Goal: Task Accomplishment & Management: Manage account settings

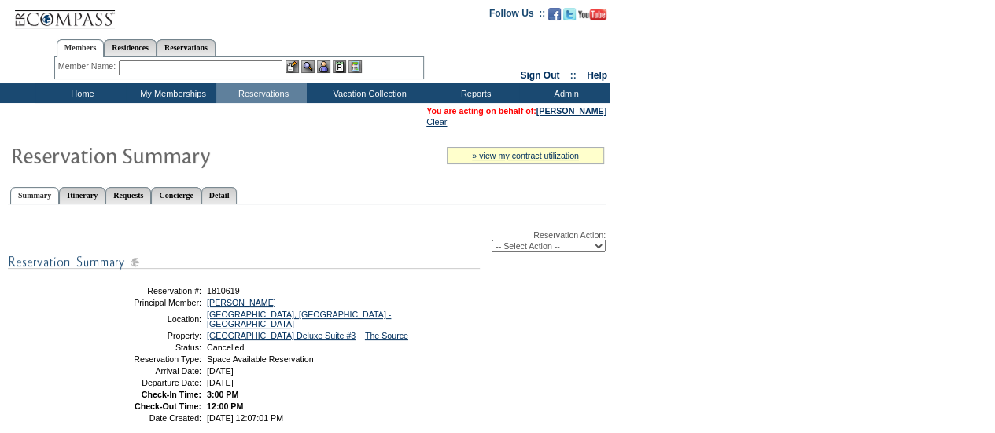
scroll to position [4, 0]
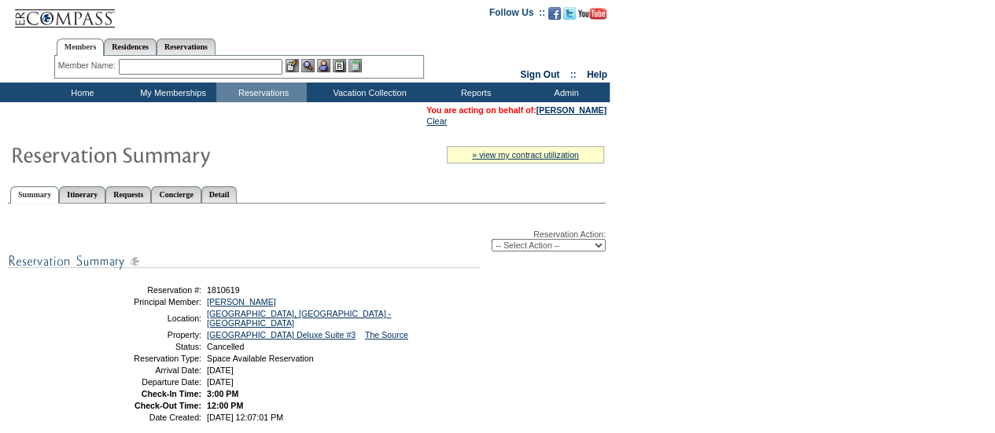
drag, startPoint x: 588, startPoint y: 107, endPoint x: 547, endPoint y: 128, distance: 46.8
click at [547, 128] on table "You are acting on behalf of: [PERSON_NAME] Clear" at bounding box center [305, 115] width 610 height 27
click at [576, 111] on link "[PERSON_NAME]" at bounding box center [571, 109] width 70 height 9
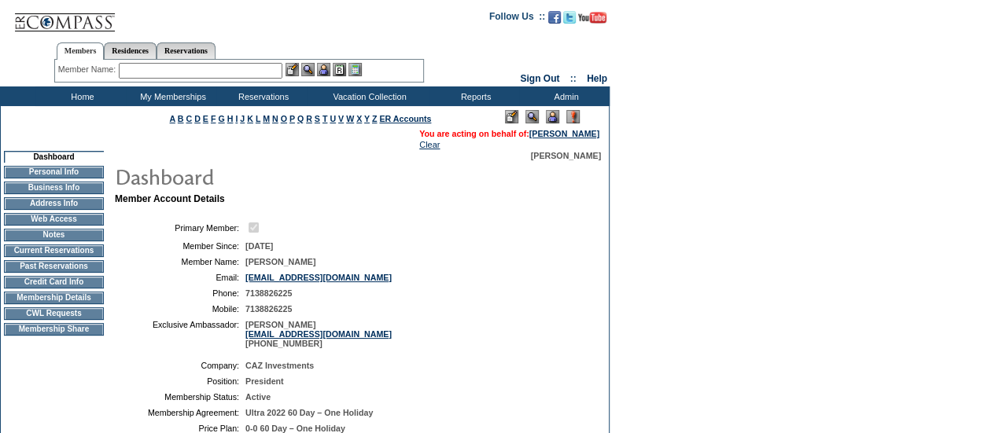
click at [149, 76] on input "text" at bounding box center [201, 71] width 164 height 16
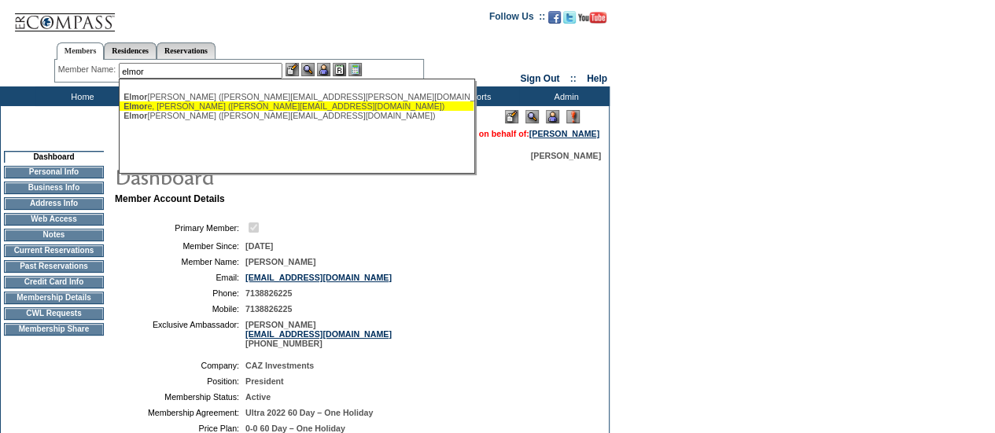
click at [166, 105] on div "Elmor e, Ross (ross.elmore11@gmail.com)" at bounding box center [296, 105] width 346 height 9
type input "Elmore, Ross (ross.elmore11@gmail.com)"
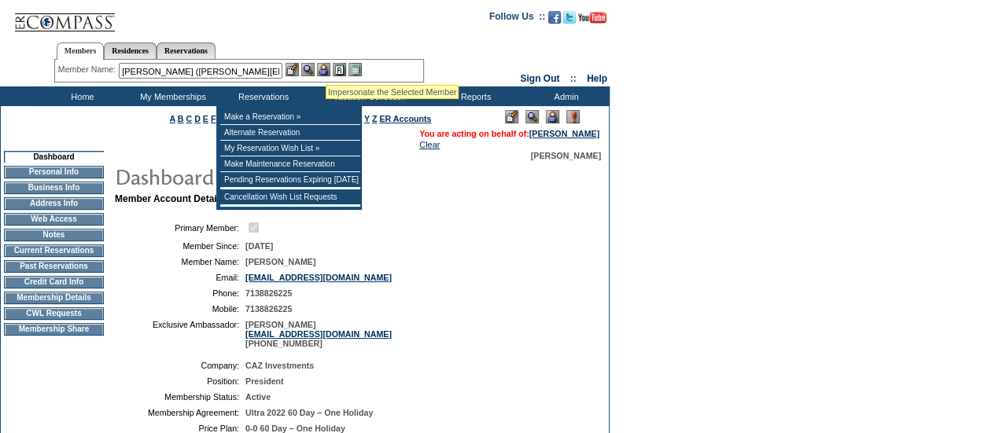
click at [326, 67] on img at bounding box center [323, 69] width 13 height 13
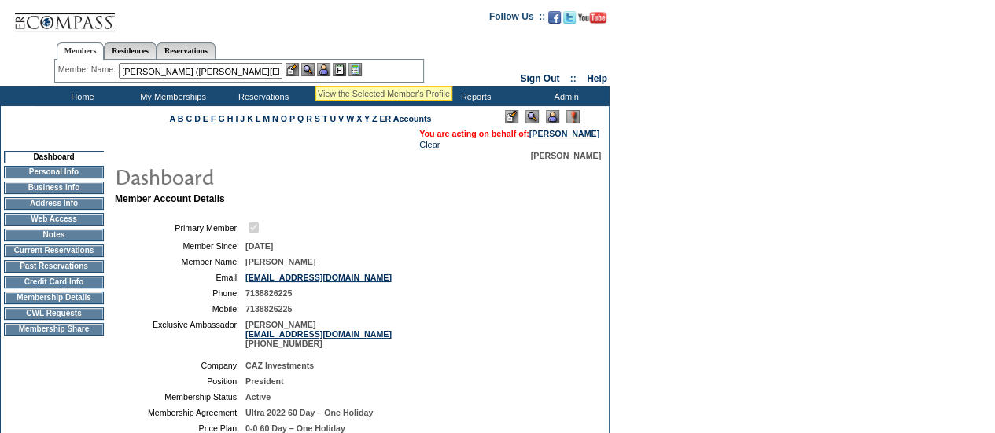
click at [315, 68] on img at bounding box center [307, 69] width 13 height 13
